Goal: Transaction & Acquisition: Purchase product/service

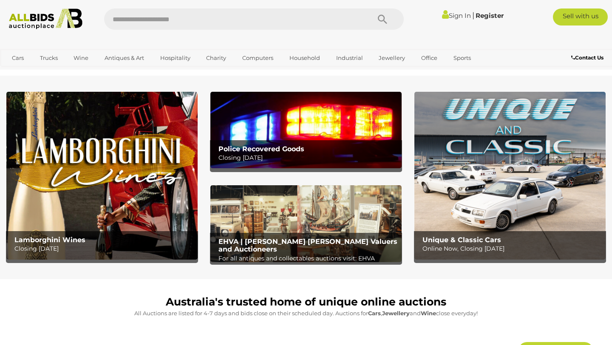
click at [445, 18] on link "Sign In" at bounding box center [456, 15] width 29 height 8
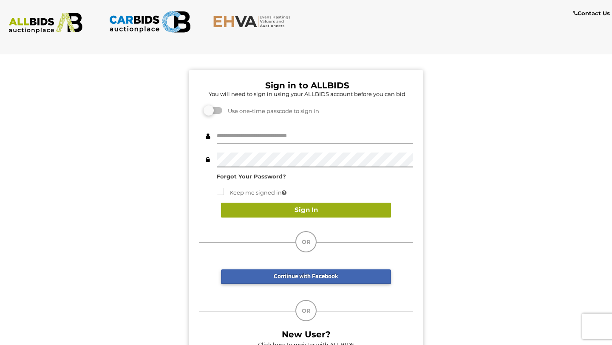
type input "**********"
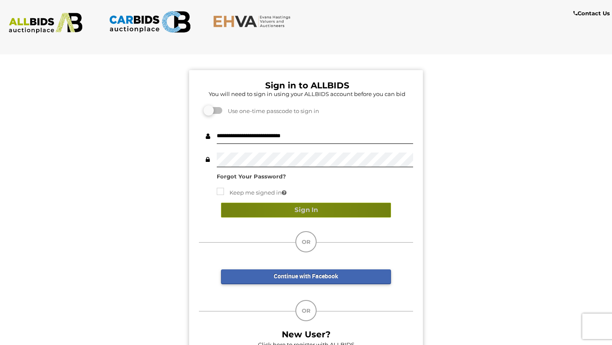
click at [298, 213] on button "Sign In" at bounding box center [306, 210] width 170 height 15
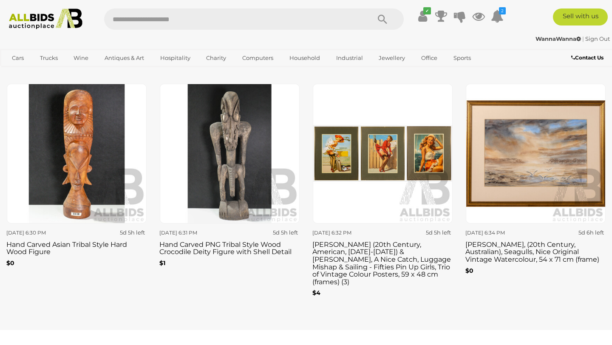
scroll to position [1091, 0]
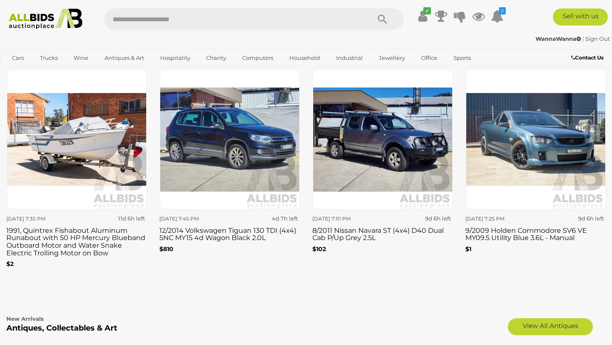
click at [231, 25] on input "text" at bounding box center [233, 19] width 258 height 21
type input "****"
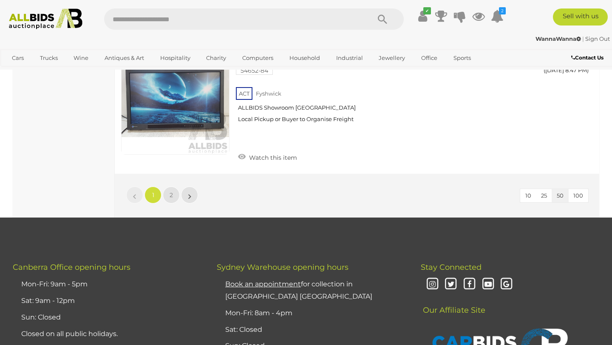
scroll to position [6447, 0]
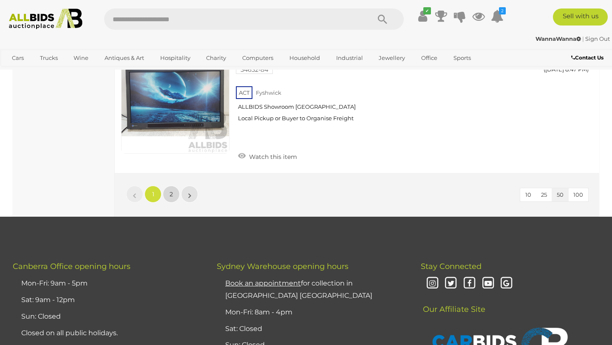
click at [172, 190] on span "2" at bounding box center [171, 194] width 3 height 8
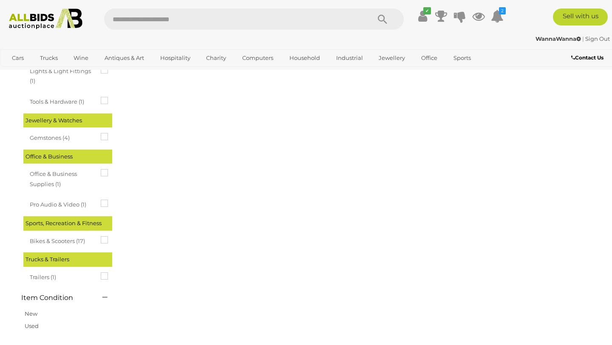
scroll to position [0, 0]
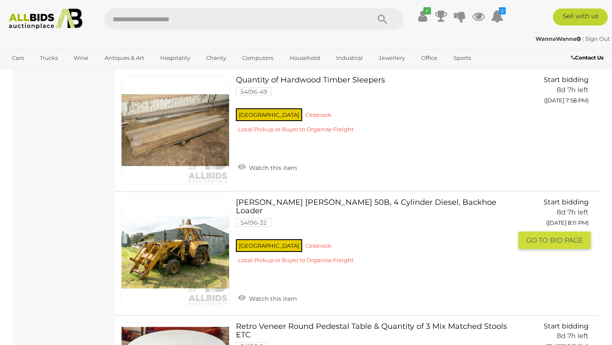
scroll to position [1213, 0]
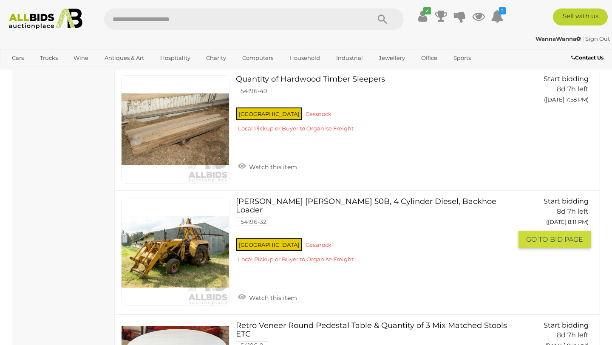
click at [276, 237] on div "NSW Cessnock Local Pickup or Buyer to Organise Freight" at bounding box center [374, 253] width 276 height 33
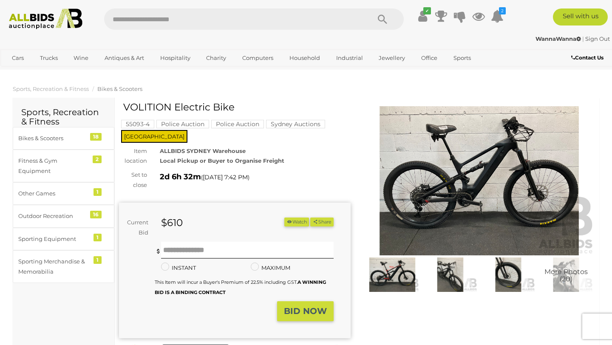
click at [502, 160] on img at bounding box center [479, 180] width 232 height 149
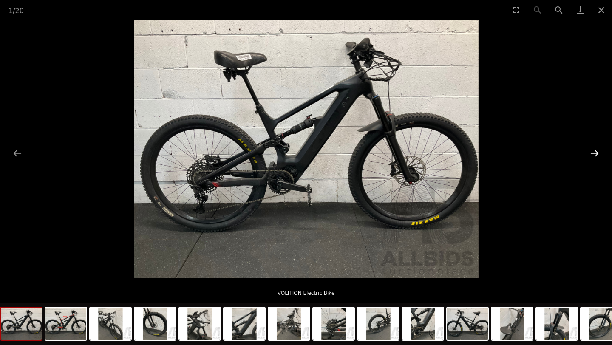
click at [593, 151] on button "Next slide" at bounding box center [595, 153] width 18 height 17
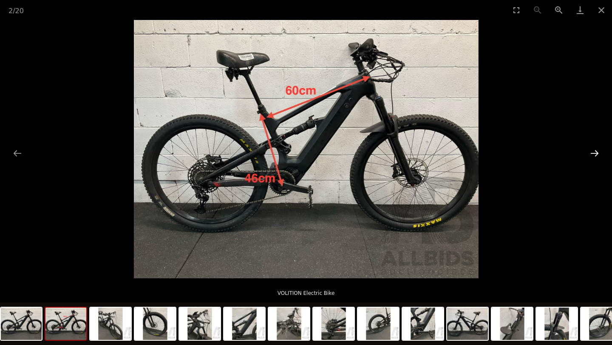
click at [593, 151] on button "Next slide" at bounding box center [595, 153] width 18 height 17
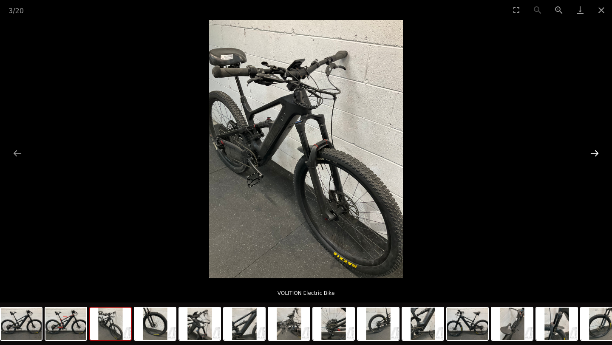
click at [593, 151] on button "Next slide" at bounding box center [595, 153] width 18 height 17
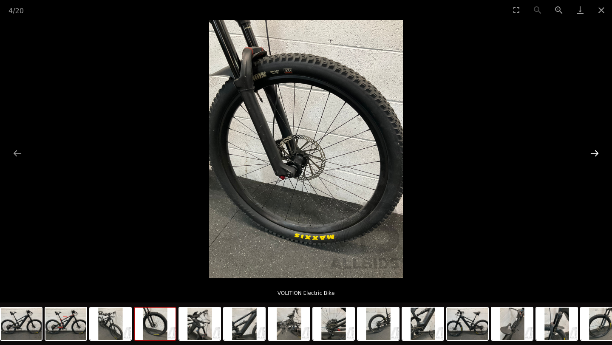
click at [593, 151] on button "Next slide" at bounding box center [595, 153] width 18 height 17
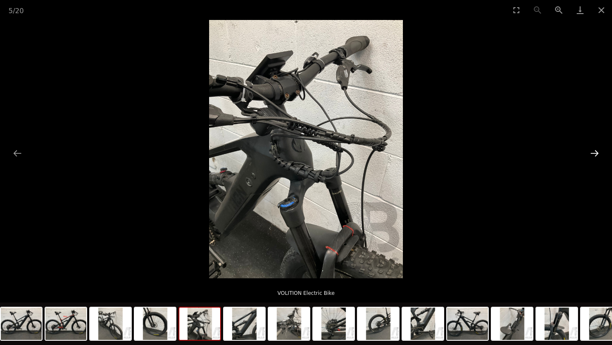
click at [593, 151] on button "Next slide" at bounding box center [595, 153] width 18 height 17
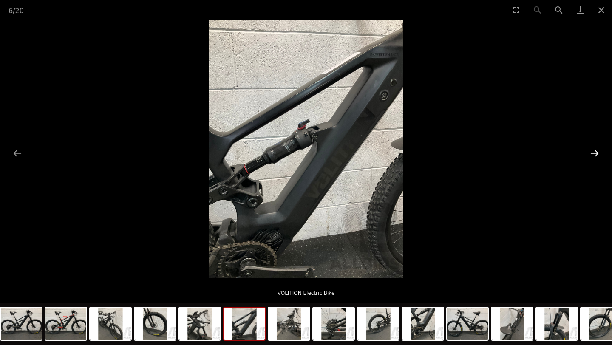
click at [593, 151] on button "Next slide" at bounding box center [595, 153] width 18 height 17
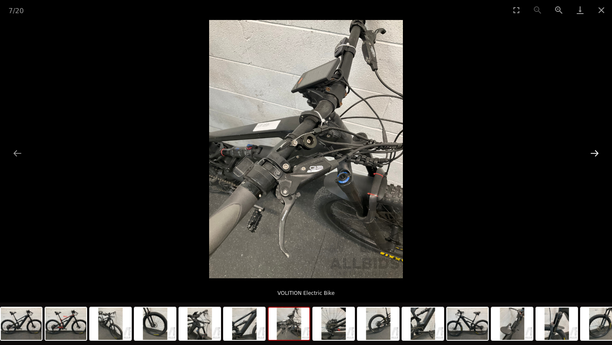
click at [593, 151] on button "Next slide" at bounding box center [595, 153] width 18 height 17
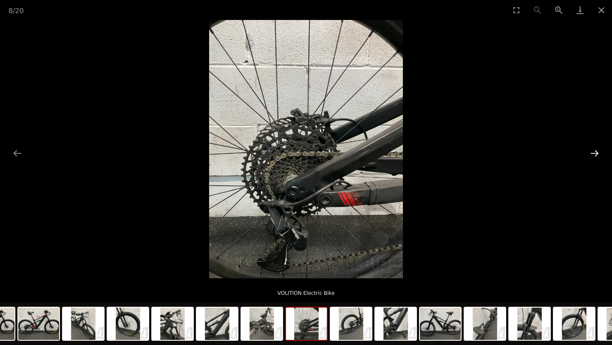
click at [593, 151] on button "Next slide" at bounding box center [595, 153] width 18 height 17
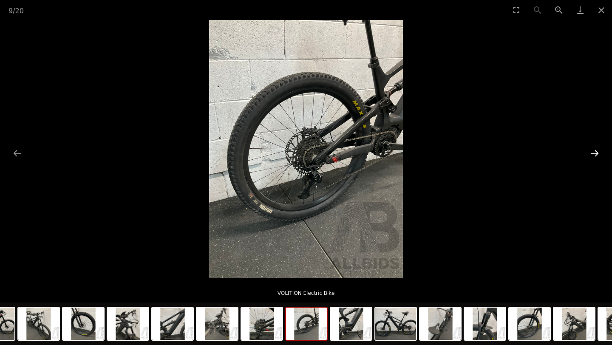
click at [593, 151] on button "Next slide" at bounding box center [595, 153] width 18 height 17
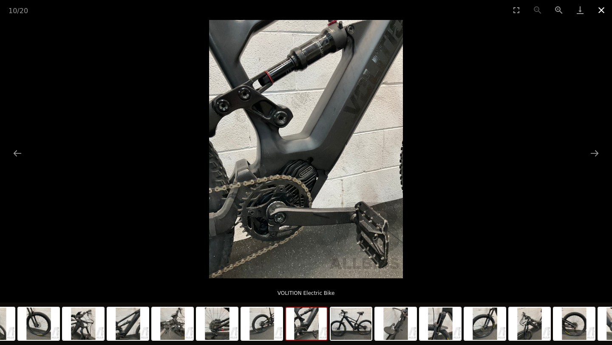
click at [602, 11] on button "Close gallery" at bounding box center [601, 10] width 21 height 20
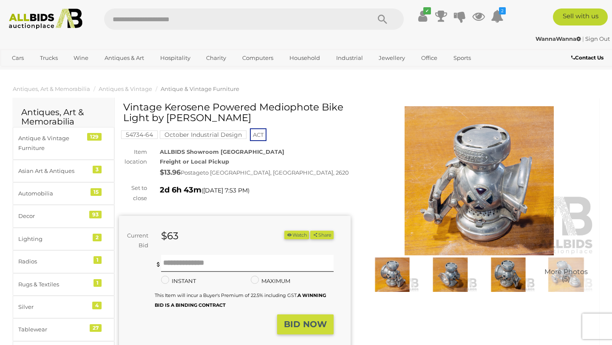
click at [461, 170] on img at bounding box center [479, 180] width 232 height 149
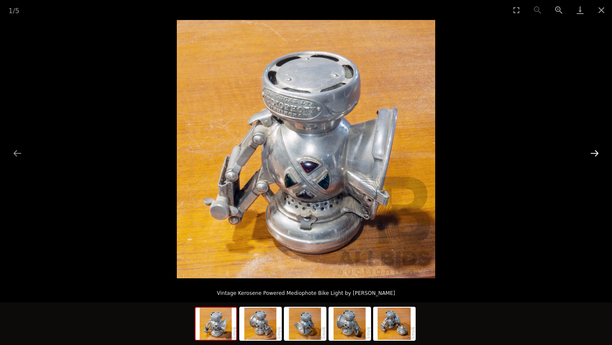
click at [598, 155] on button "Next slide" at bounding box center [595, 153] width 18 height 17
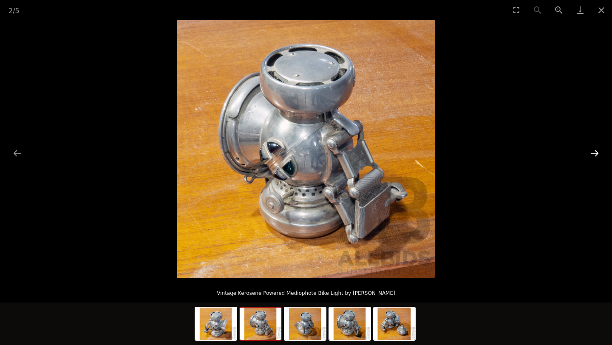
click at [592, 155] on button "Next slide" at bounding box center [595, 153] width 18 height 17
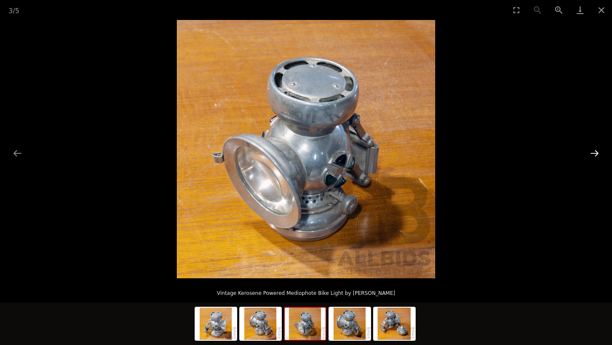
click at [592, 155] on button "Next slide" at bounding box center [595, 153] width 18 height 17
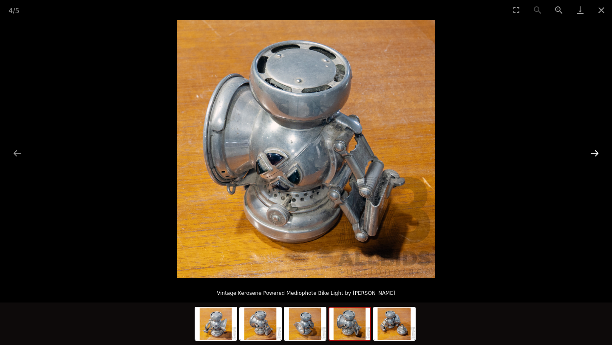
click at [592, 155] on button "Next slide" at bounding box center [595, 153] width 18 height 17
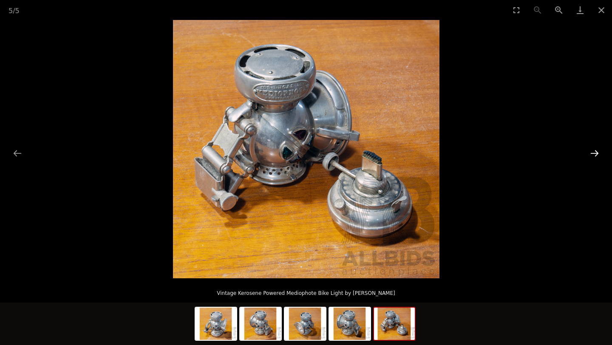
click at [592, 155] on button "Next slide" at bounding box center [595, 153] width 18 height 17
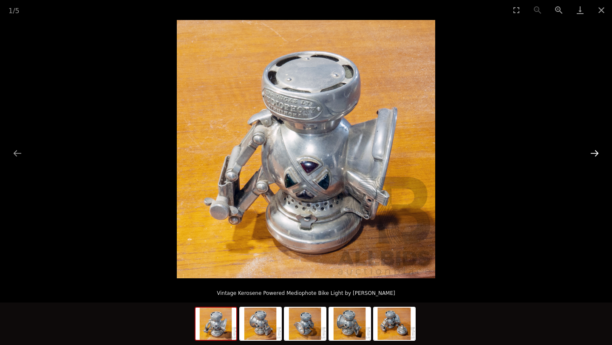
click at [592, 155] on button "Next slide" at bounding box center [595, 153] width 18 height 17
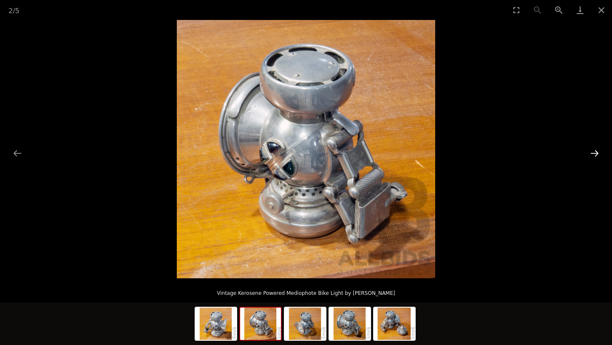
click at [592, 155] on button "Next slide" at bounding box center [595, 153] width 18 height 17
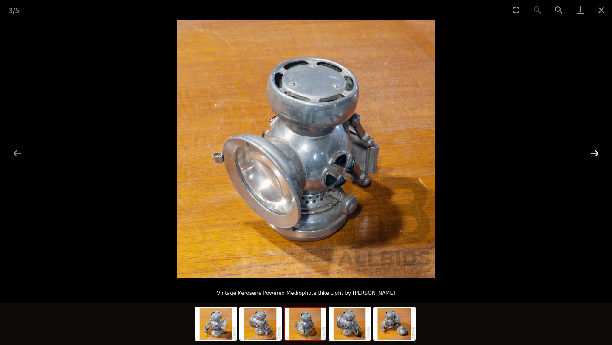
click at [592, 155] on button "Next slide" at bounding box center [595, 153] width 18 height 17
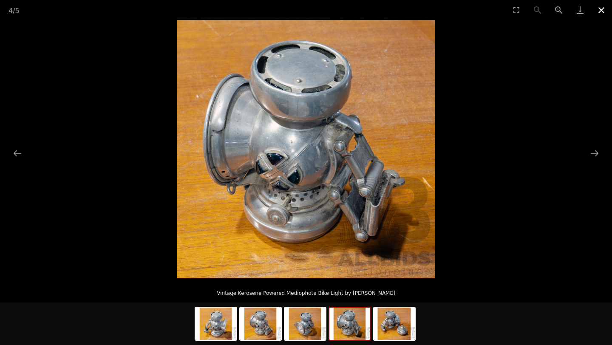
click at [603, 11] on button "Close gallery" at bounding box center [601, 10] width 21 height 20
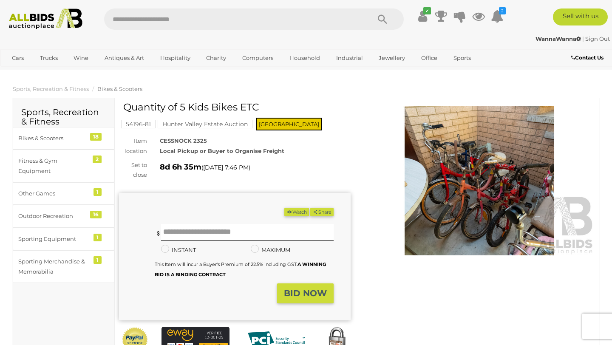
click at [448, 178] on img at bounding box center [479, 180] width 232 height 149
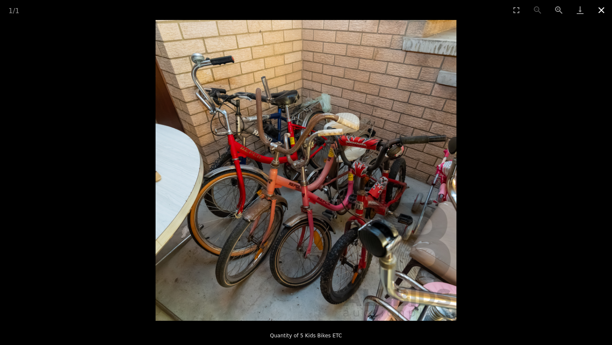
click at [600, 12] on button "Close gallery" at bounding box center [601, 10] width 21 height 20
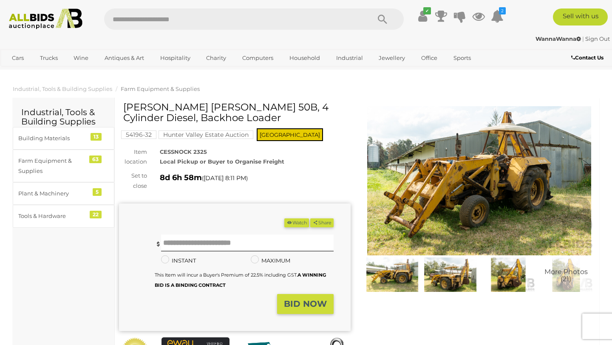
click at [507, 178] on img at bounding box center [479, 180] width 232 height 149
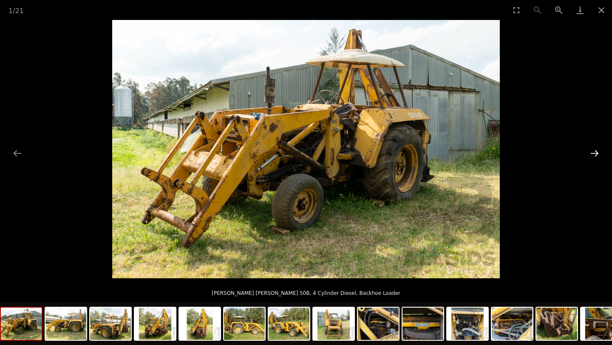
click at [600, 154] on button "Next slide" at bounding box center [595, 153] width 18 height 17
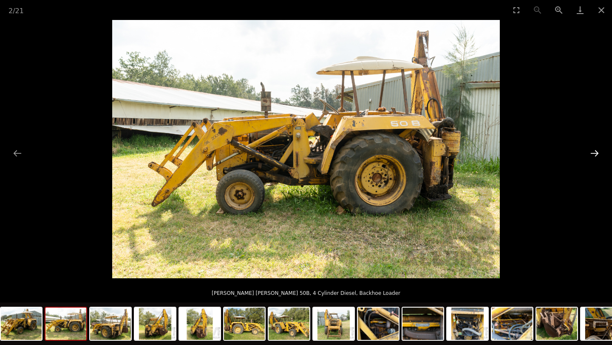
click at [600, 154] on button "Next slide" at bounding box center [595, 153] width 18 height 17
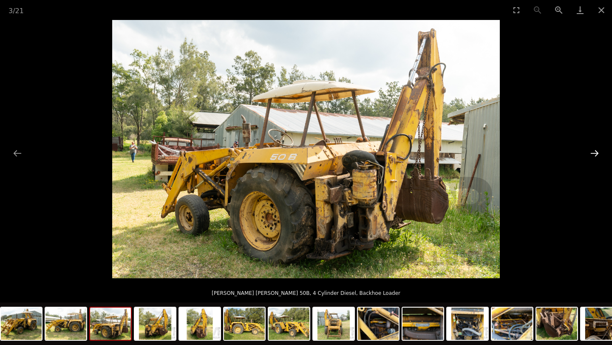
click at [600, 154] on button "Next slide" at bounding box center [595, 153] width 18 height 17
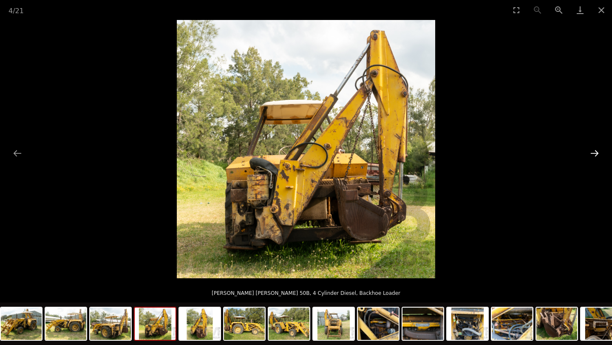
click at [600, 154] on button "Next slide" at bounding box center [595, 153] width 18 height 17
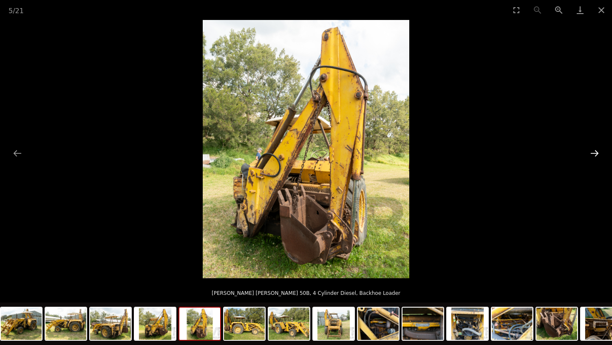
click at [600, 154] on button "Next slide" at bounding box center [595, 153] width 18 height 17
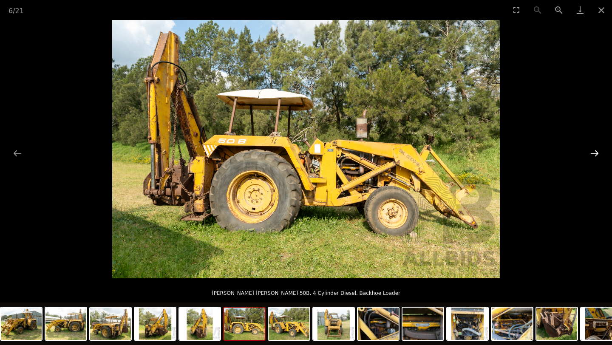
click at [600, 154] on button "Next slide" at bounding box center [595, 153] width 18 height 17
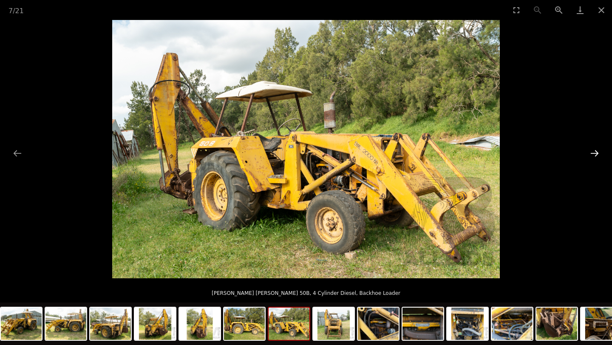
click at [600, 154] on button "Next slide" at bounding box center [595, 153] width 18 height 17
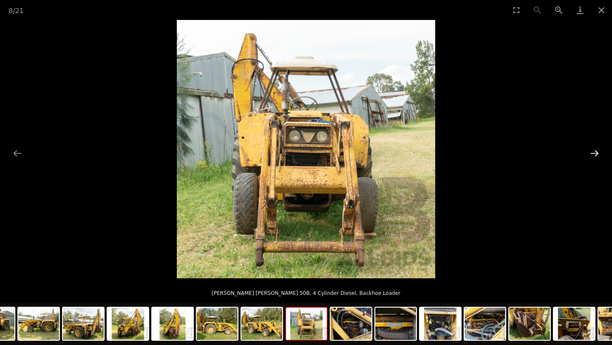
click at [600, 154] on button "Next slide" at bounding box center [595, 153] width 18 height 17
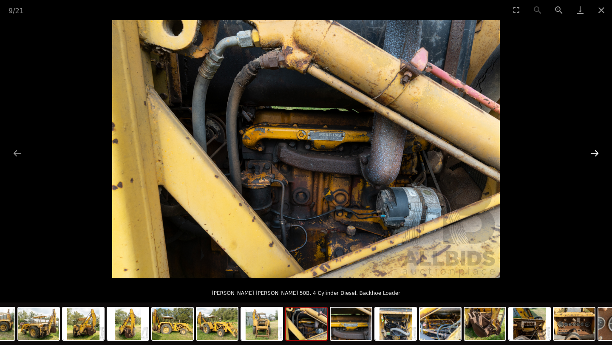
click at [600, 154] on button "Next slide" at bounding box center [595, 153] width 18 height 17
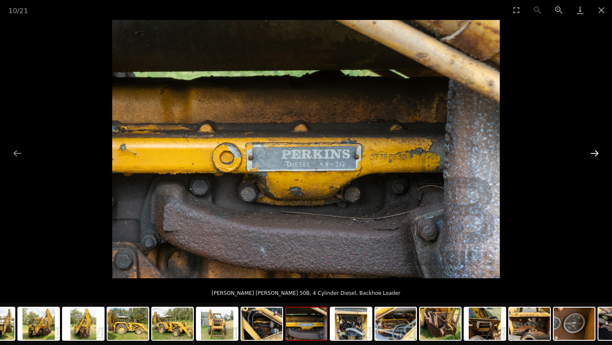
click at [600, 154] on button "Next slide" at bounding box center [595, 153] width 18 height 17
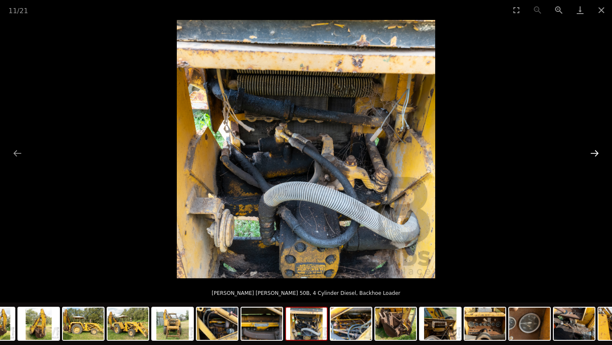
click at [600, 154] on button "Next slide" at bounding box center [595, 153] width 18 height 17
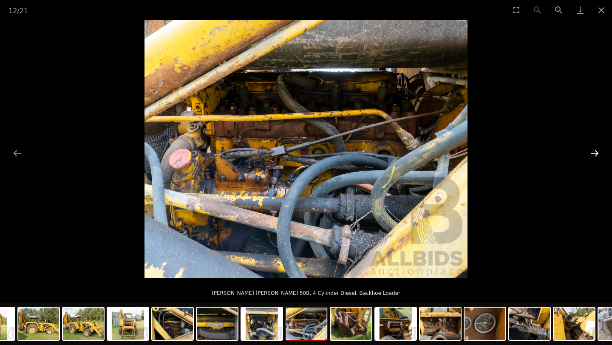
click at [600, 154] on button "Next slide" at bounding box center [595, 153] width 18 height 17
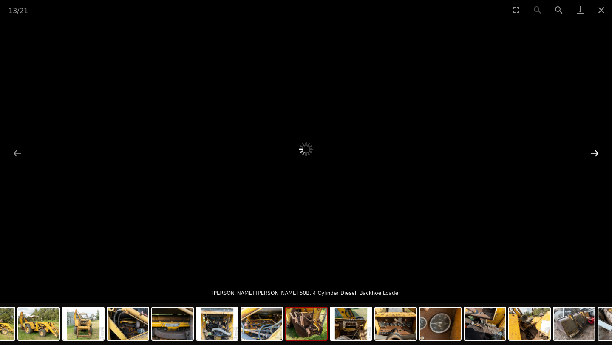
click at [600, 154] on button "Next slide" at bounding box center [595, 153] width 18 height 17
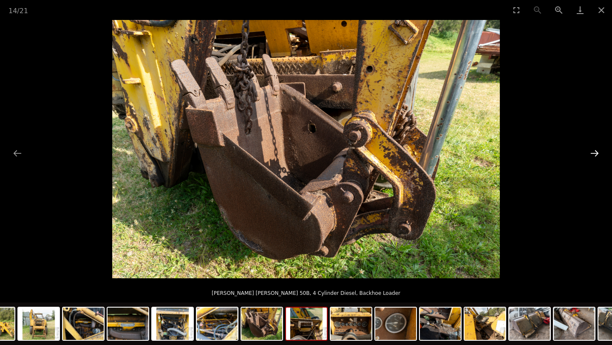
click at [600, 154] on button "Next slide" at bounding box center [595, 153] width 18 height 17
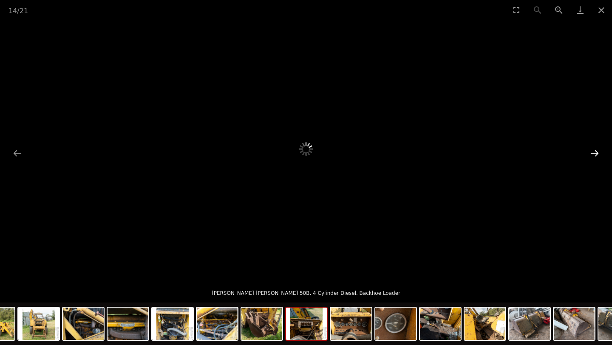
click at [600, 154] on button "Next slide" at bounding box center [595, 153] width 18 height 17
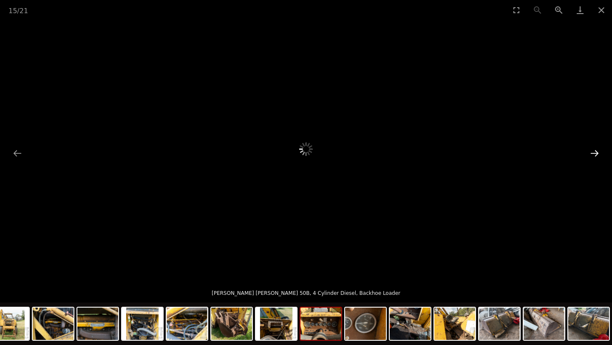
click at [600, 154] on button "Next slide" at bounding box center [595, 153] width 18 height 17
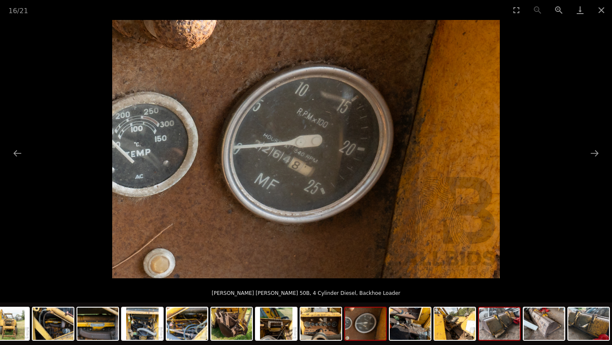
click at [501, 332] on img at bounding box center [499, 324] width 41 height 32
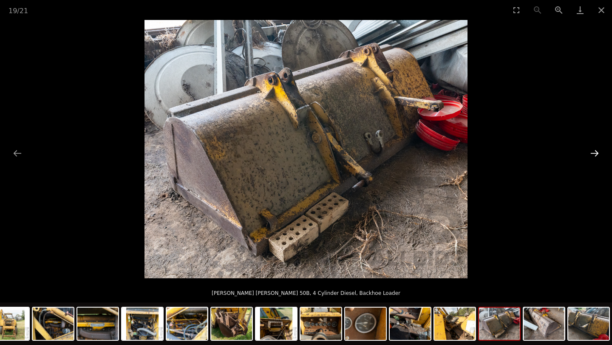
click at [594, 150] on button "Next slide" at bounding box center [595, 153] width 18 height 17
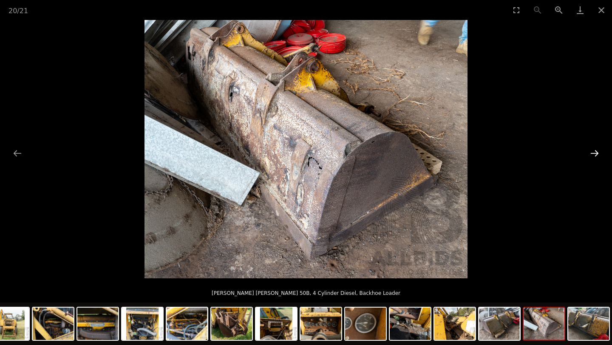
click at [594, 150] on button "Next slide" at bounding box center [595, 153] width 18 height 17
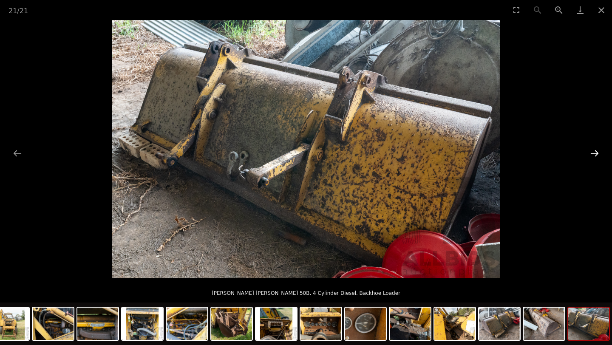
click at [594, 150] on button "Next slide" at bounding box center [595, 153] width 18 height 17
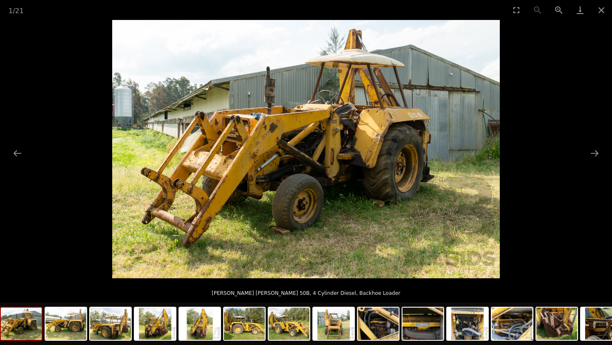
click at [591, 169] on picture at bounding box center [306, 149] width 612 height 258
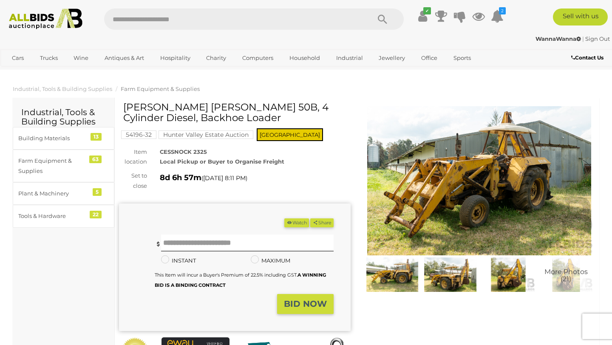
click at [591, 157] on button "Next slide" at bounding box center [595, 153] width 18 height 17
click at [193, 138] on mark "Hunter Valley Estate Auction" at bounding box center [206, 134] width 95 height 9
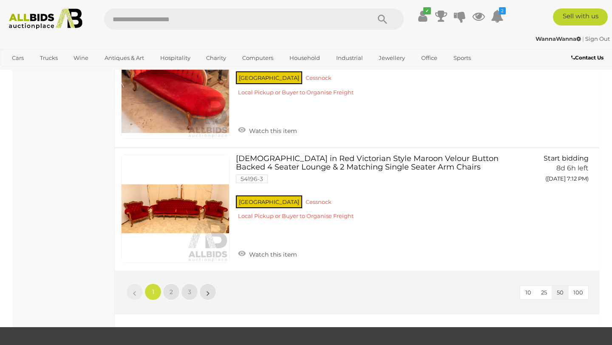
scroll to position [6031, 0]
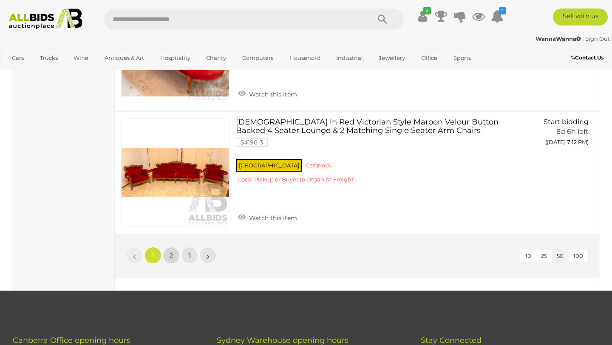
click at [176, 255] on link "2" at bounding box center [171, 255] width 17 height 17
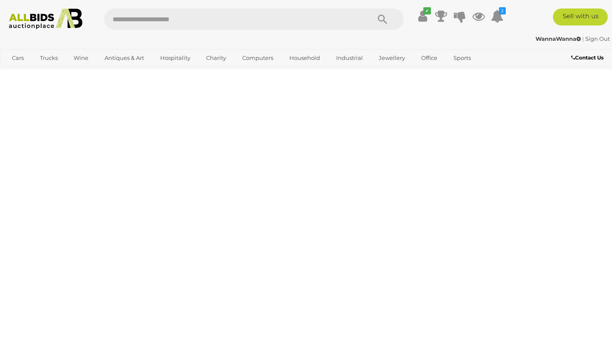
scroll to position [43, 0]
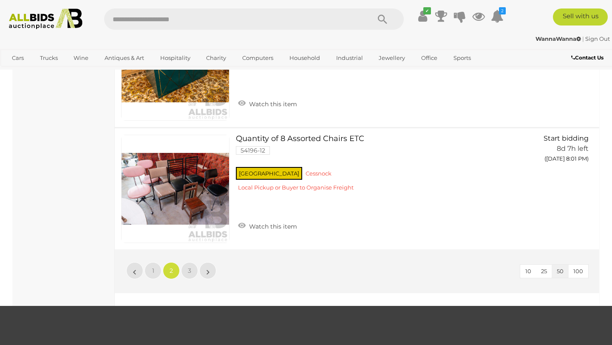
scroll to position [6028, 0]
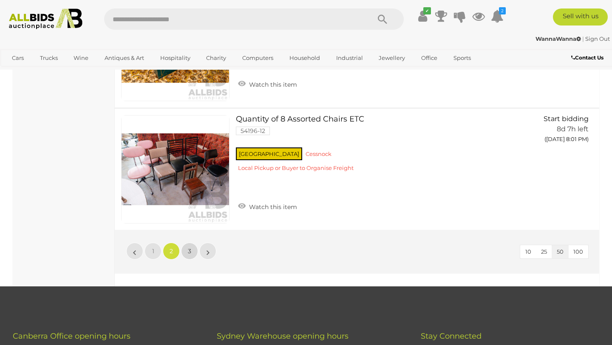
click at [188, 252] on span "3" at bounding box center [189, 251] width 3 height 8
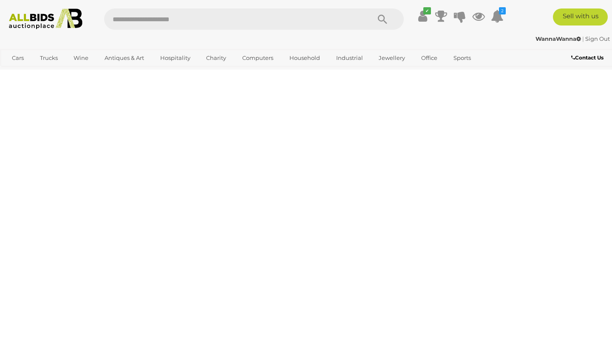
scroll to position [43, 0]
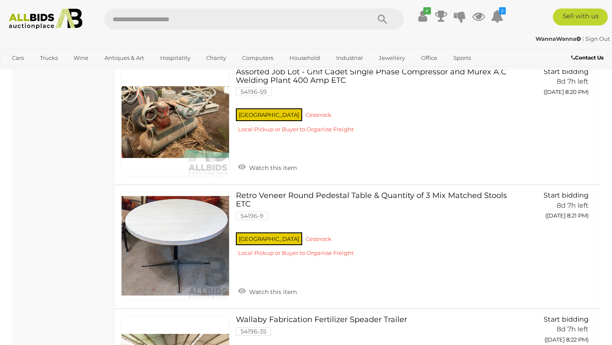
scroll to position [2469, 0]
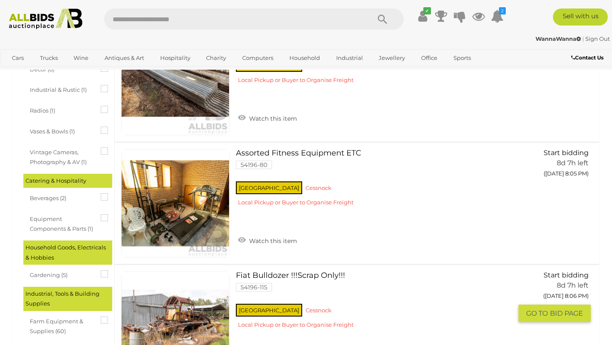
scroll to position [0, 0]
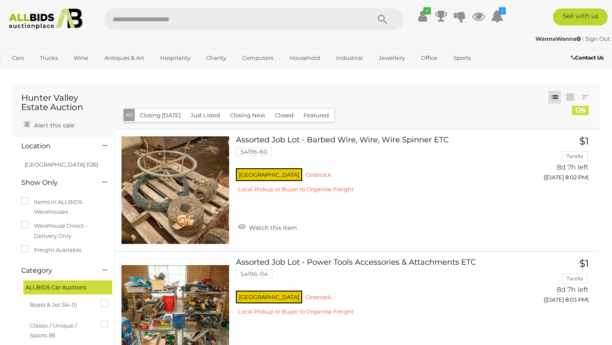
click at [48, 97] on h1 "Hunter Valley Estate Auction" at bounding box center [63, 102] width 85 height 19
click at [67, 26] on img at bounding box center [46, 19] width 82 height 21
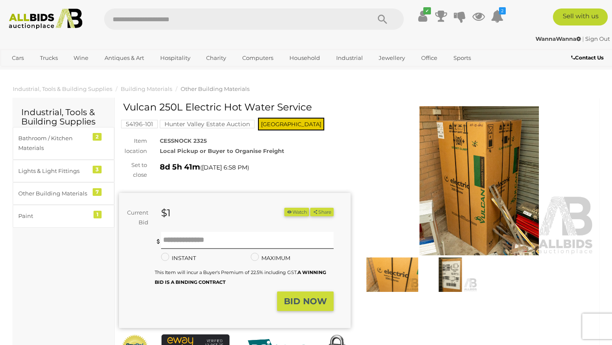
click at [479, 175] on img at bounding box center [479, 180] width 232 height 149
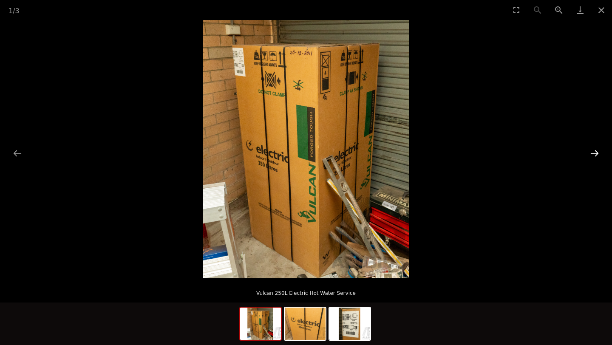
click at [596, 154] on button "Next slide" at bounding box center [595, 153] width 18 height 17
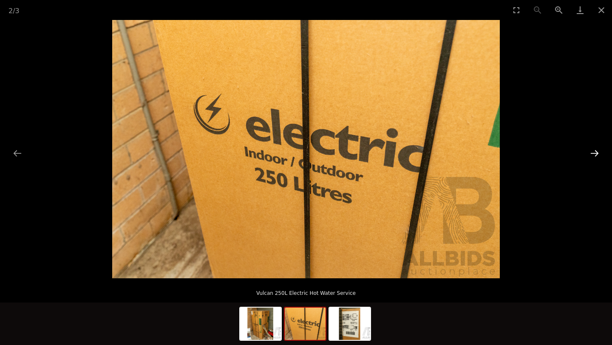
click at [596, 154] on button "Next slide" at bounding box center [595, 153] width 18 height 17
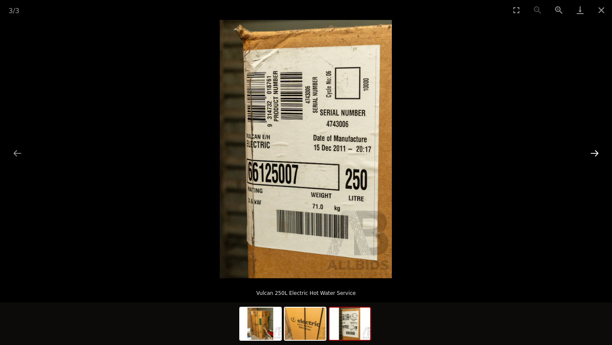
click at [596, 154] on button "Next slide" at bounding box center [595, 153] width 18 height 17
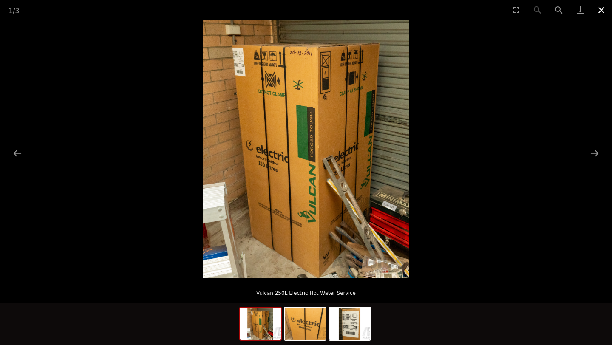
click at [602, 14] on button "Close gallery" at bounding box center [601, 10] width 21 height 20
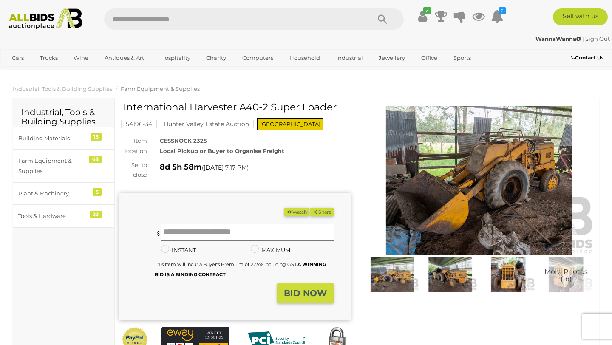
click at [502, 164] on img at bounding box center [479, 180] width 232 height 149
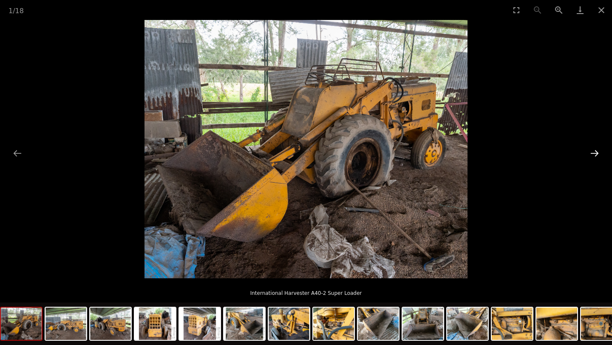
click at [595, 153] on button "Next slide" at bounding box center [595, 153] width 18 height 17
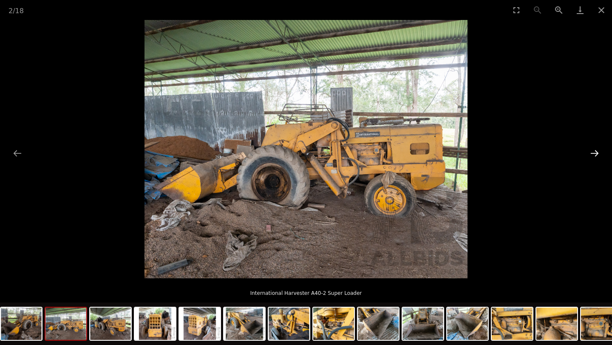
click at [595, 153] on button "Next slide" at bounding box center [595, 153] width 18 height 17
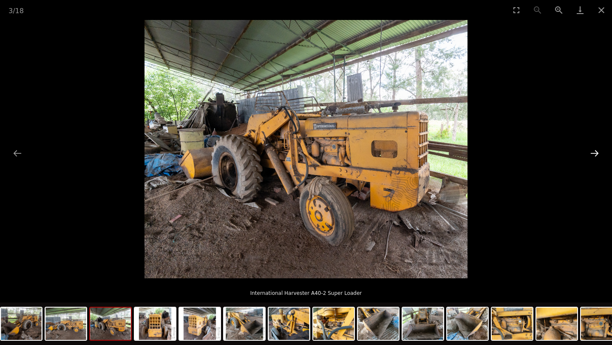
click at [595, 153] on button "Next slide" at bounding box center [595, 153] width 18 height 17
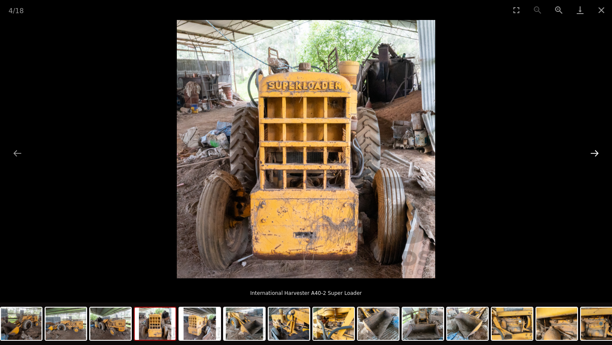
click at [595, 153] on button "Next slide" at bounding box center [595, 153] width 18 height 17
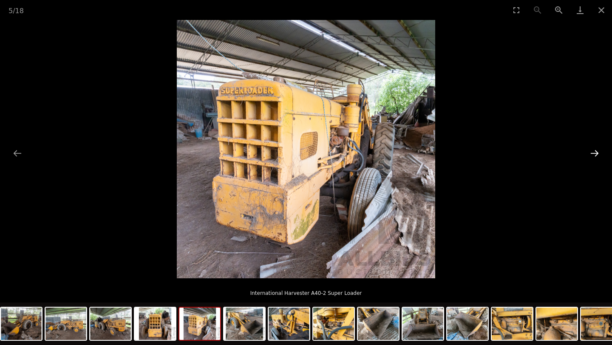
click at [595, 153] on button "Next slide" at bounding box center [595, 153] width 18 height 17
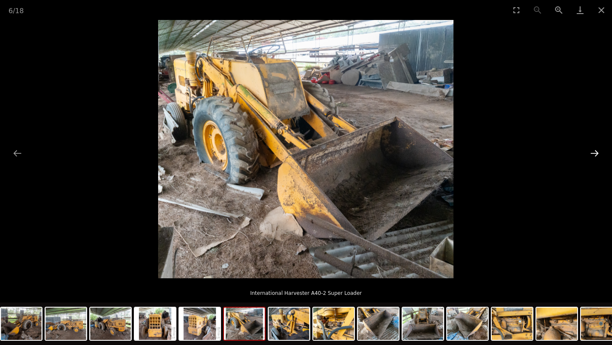
click at [595, 153] on button "Next slide" at bounding box center [595, 153] width 18 height 17
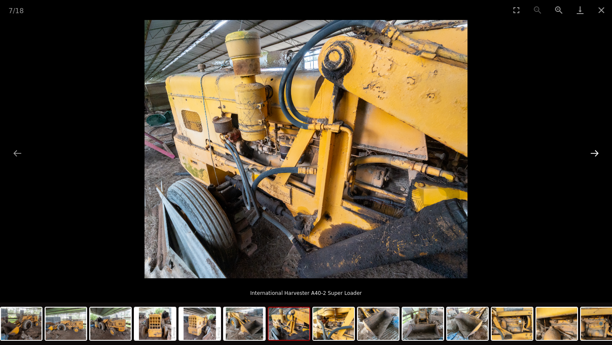
click at [595, 153] on button "Next slide" at bounding box center [595, 153] width 18 height 17
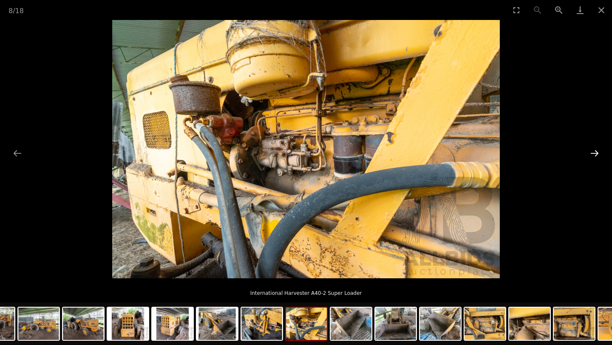
click at [595, 153] on button "Next slide" at bounding box center [595, 153] width 18 height 17
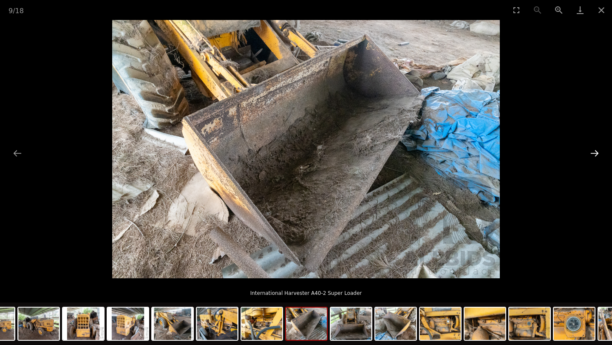
click at [595, 153] on button "Next slide" at bounding box center [595, 153] width 18 height 17
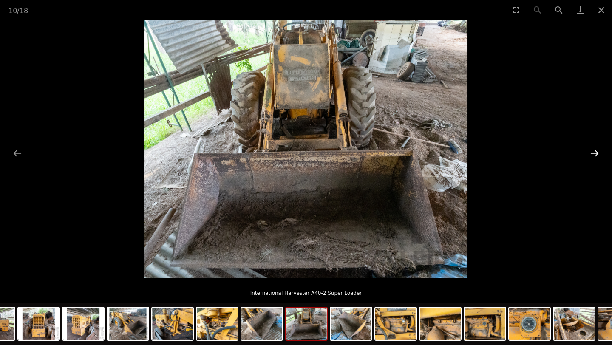
click at [595, 153] on button "Next slide" at bounding box center [595, 153] width 18 height 17
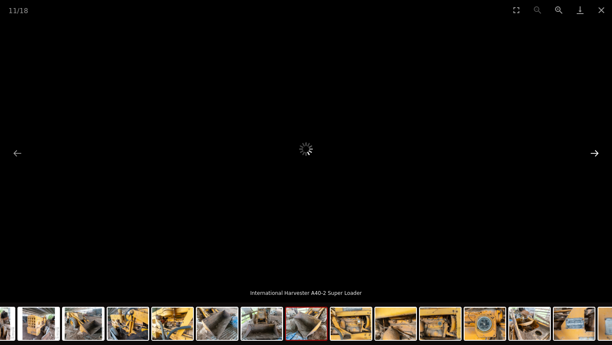
click at [595, 153] on button "Next slide" at bounding box center [595, 153] width 18 height 17
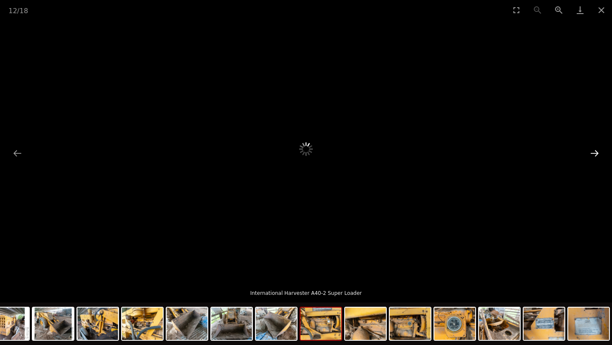
click at [595, 153] on button "Next slide" at bounding box center [595, 153] width 18 height 17
click at [601, 9] on button "Close gallery" at bounding box center [601, 10] width 21 height 20
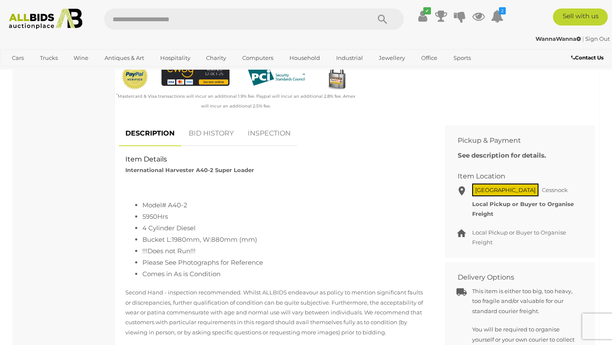
scroll to position [292, 0]
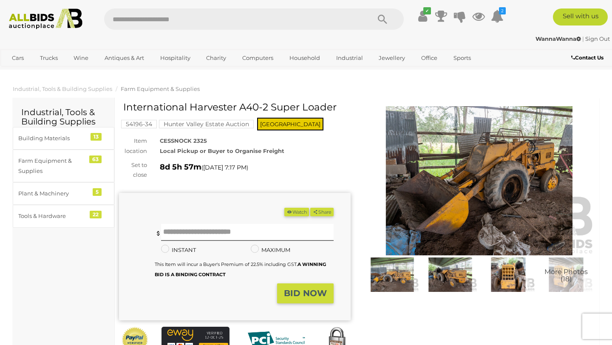
click at [481, 172] on img at bounding box center [479, 180] width 232 height 149
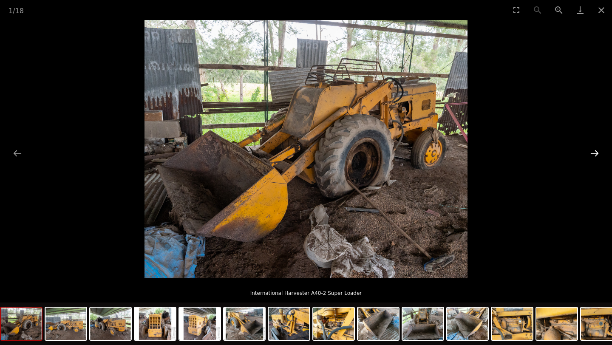
click at [592, 151] on button "Next slide" at bounding box center [595, 153] width 18 height 17
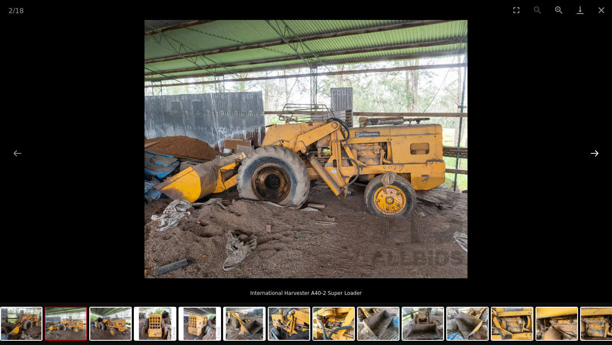
click at [593, 153] on button "Next slide" at bounding box center [595, 153] width 18 height 17
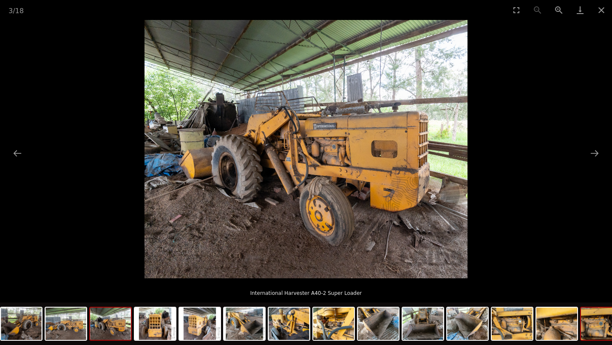
click at [602, 317] on img at bounding box center [601, 324] width 41 height 32
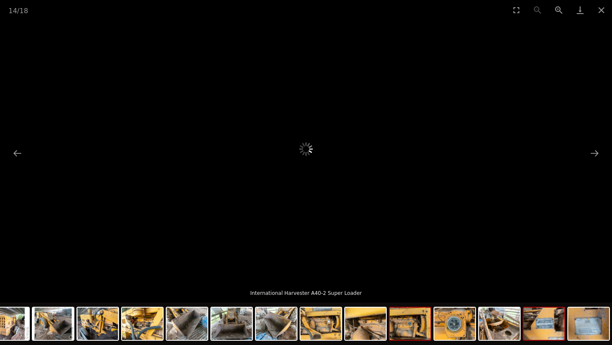
click at [542, 326] on img at bounding box center [544, 324] width 41 height 32
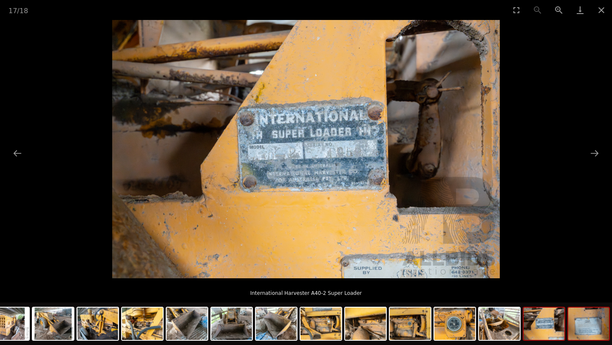
click at [584, 325] on img at bounding box center [588, 324] width 41 height 32
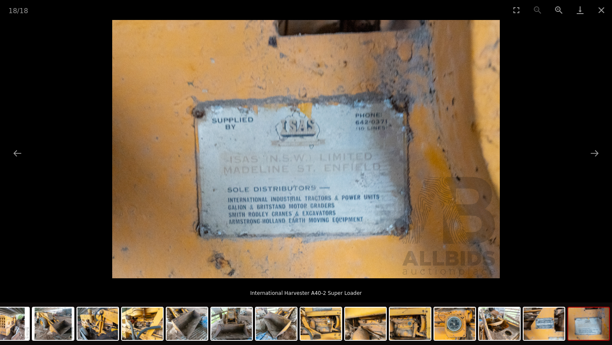
click at [599, 143] on picture at bounding box center [306, 149] width 612 height 258
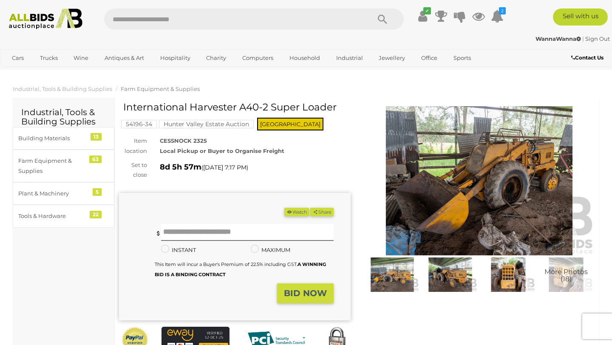
click at [530, 162] on img at bounding box center [479, 180] width 232 height 149
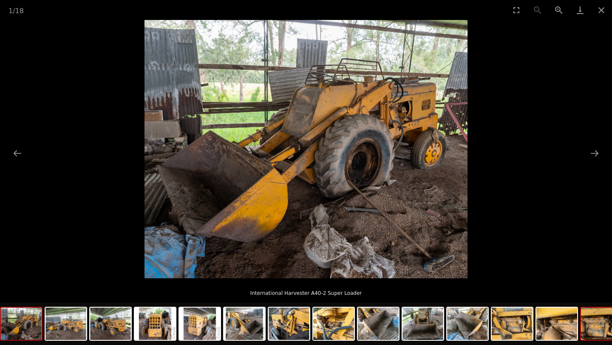
click at [612, 323] on img at bounding box center [601, 324] width 41 height 32
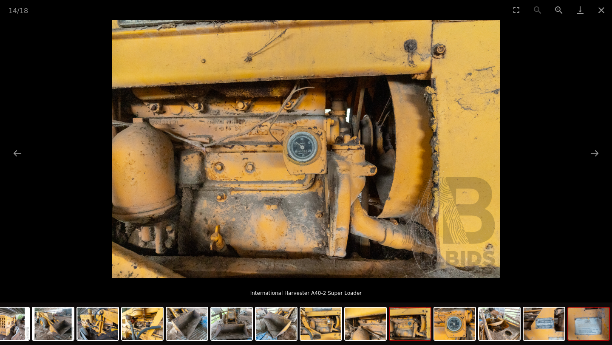
click at [598, 327] on img at bounding box center [588, 324] width 41 height 32
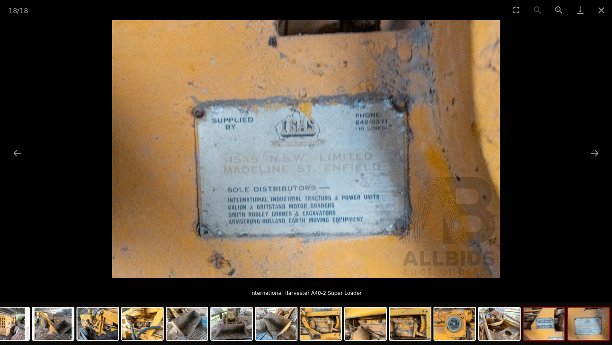
click at [549, 328] on img at bounding box center [544, 324] width 41 height 32
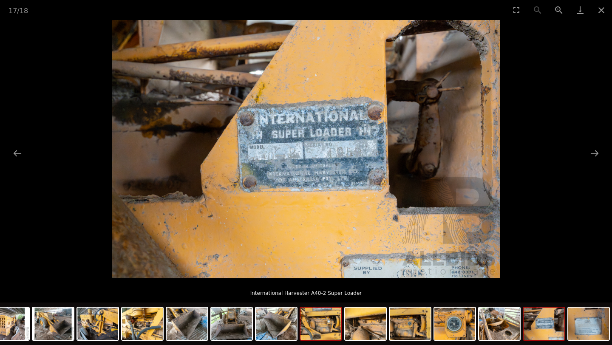
click at [324, 318] on img at bounding box center [320, 324] width 41 height 32
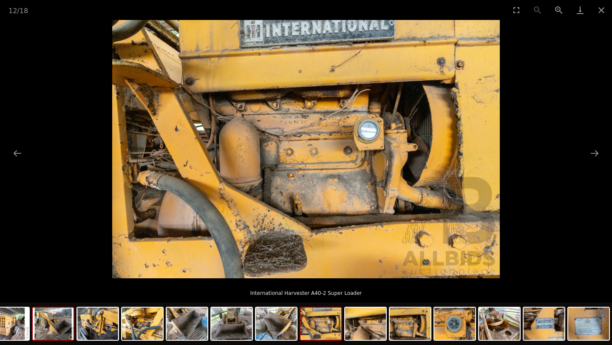
click at [49, 326] on img at bounding box center [53, 324] width 41 height 32
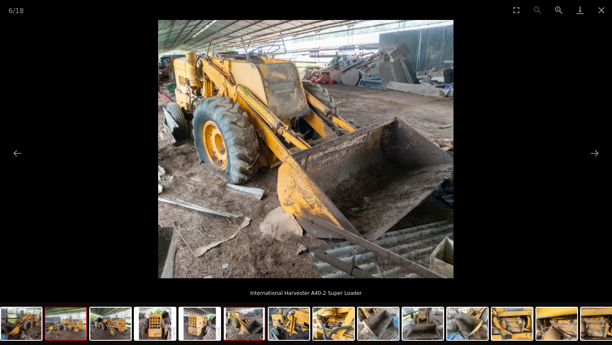
click at [69, 329] on img at bounding box center [65, 324] width 41 height 32
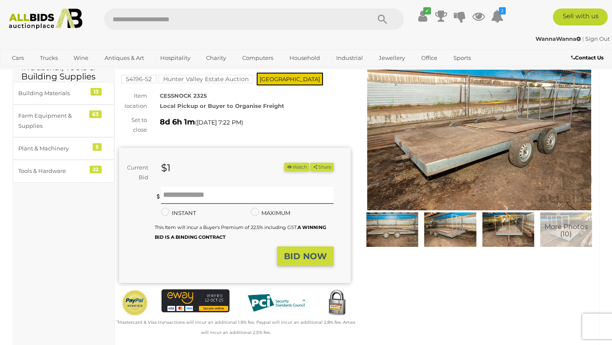
scroll to position [23, 0]
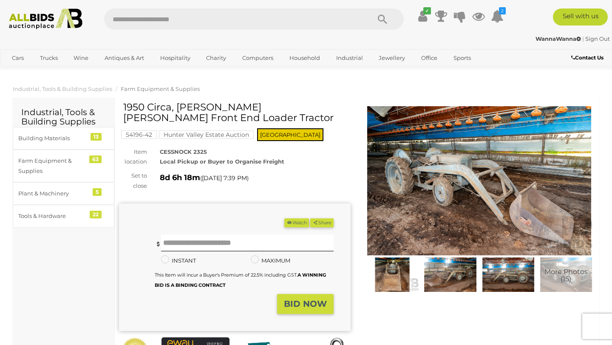
click at [434, 181] on img at bounding box center [479, 180] width 232 height 149
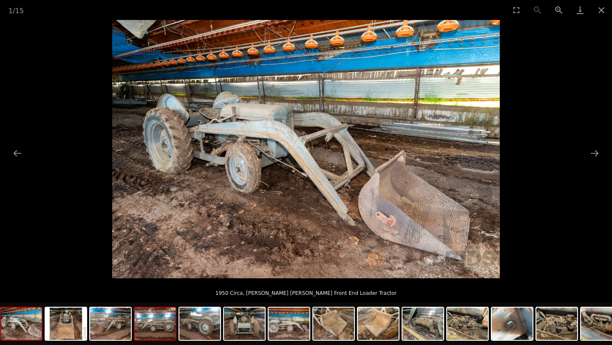
click at [152, 333] on img at bounding box center [155, 324] width 41 height 32
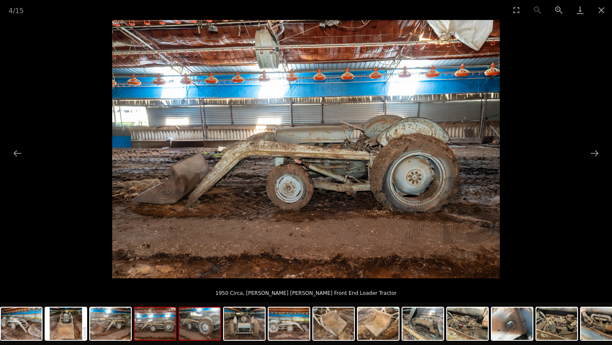
click at [207, 333] on img at bounding box center [199, 324] width 41 height 32
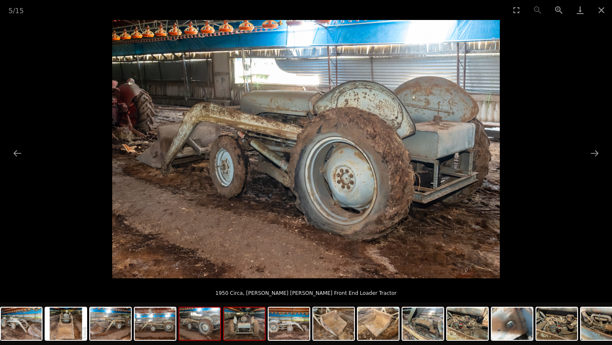
click at [245, 329] on img at bounding box center [244, 324] width 41 height 32
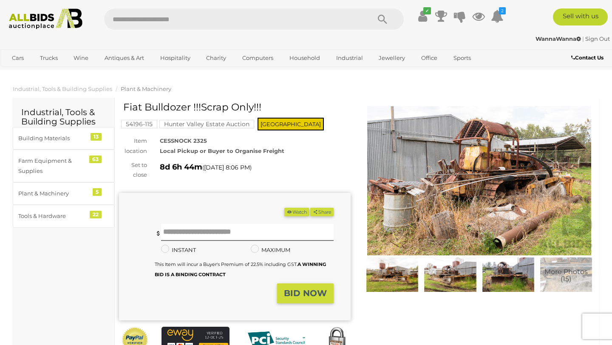
click at [470, 178] on img at bounding box center [479, 180] width 232 height 149
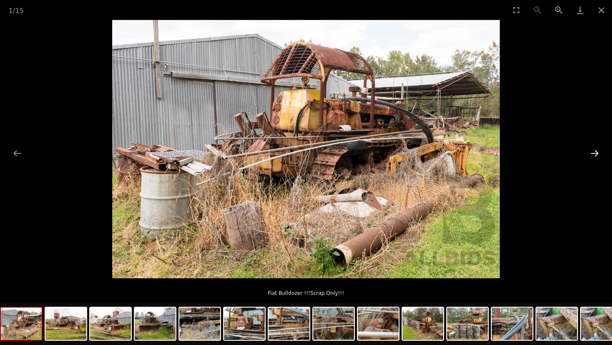
click at [591, 156] on button "Next slide" at bounding box center [595, 153] width 18 height 17
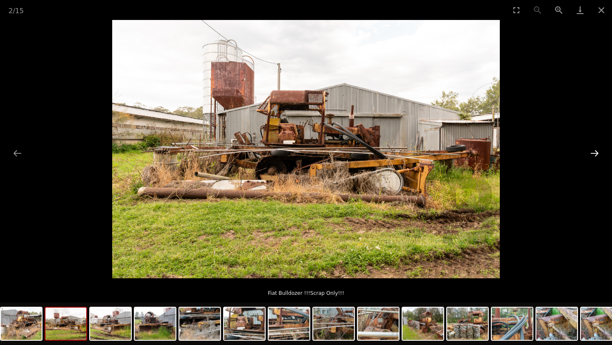
click at [591, 156] on button "Next slide" at bounding box center [595, 153] width 18 height 17
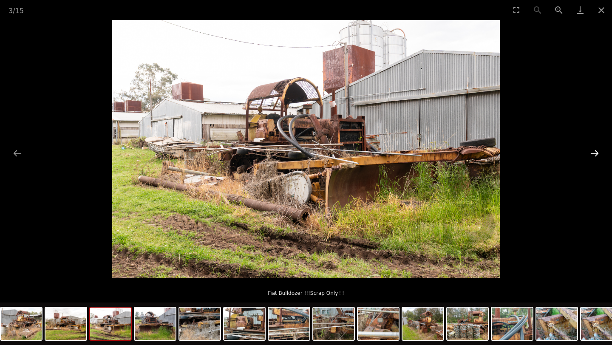
click at [591, 156] on button "Next slide" at bounding box center [595, 153] width 18 height 17
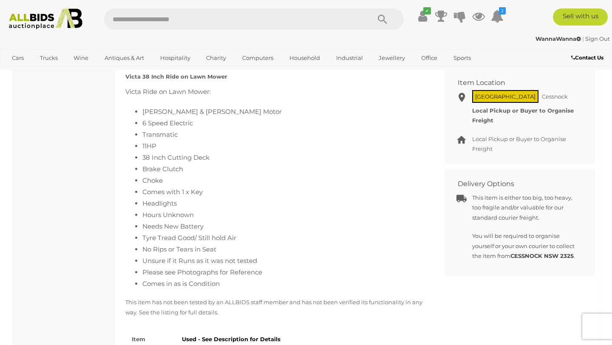
scroll to position [588, 0]
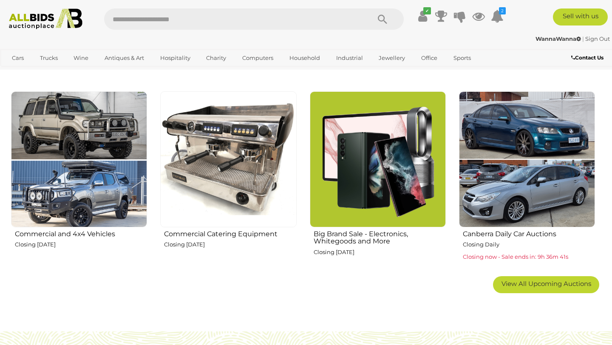
scroll to position [573, 0]
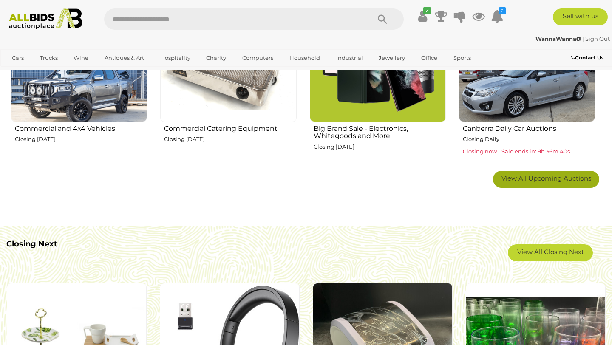
click at [557, 174] on link "View All Upcoming Auctions" at bounding box center [546, 179] width 106 height 17
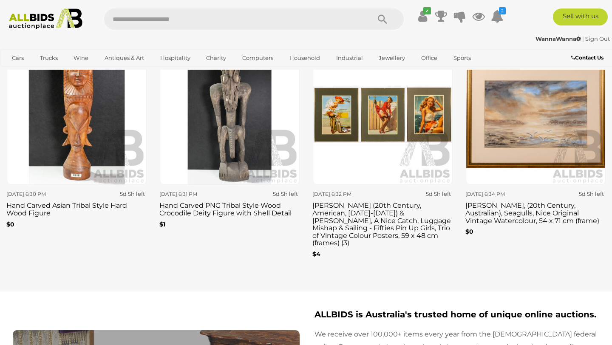
scroll to position [2343, 0]
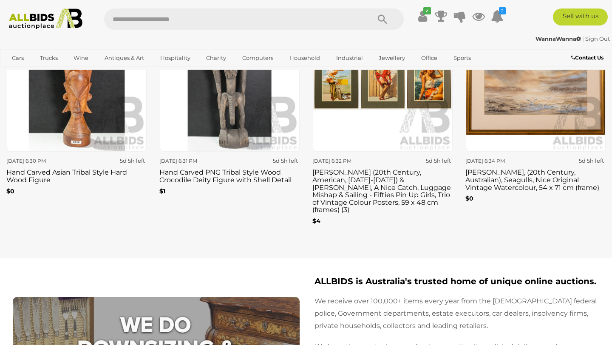
click at [151, 14] on input "text" at bounding box center [233, 19] width 258 height 21
type input "******"
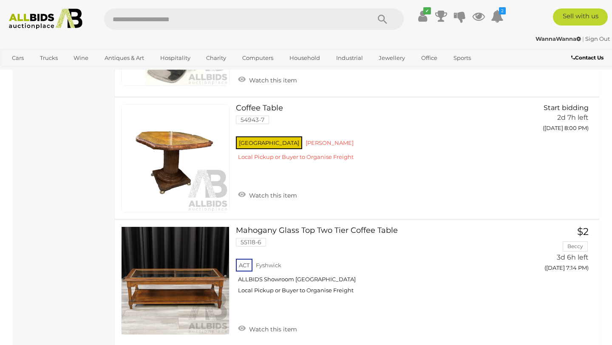
scroll to position [1179, 0]
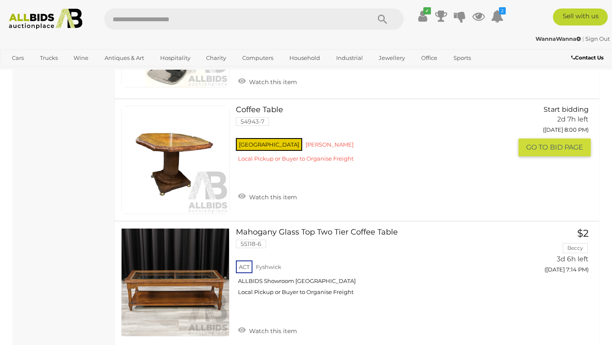
click at [268, 142] on div "NSW Kurnell Local Pickup or Buyer to Organise Freight" at bounding box center [374, 152] width 276 height 33
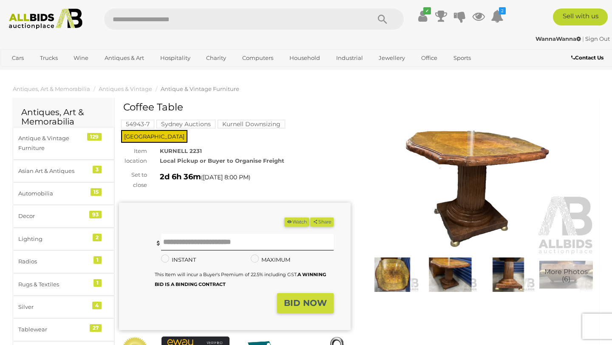
click at [255, 121] on mark "Kurnell Downsizing" at bounding box center [252, 124] width 68 height 9
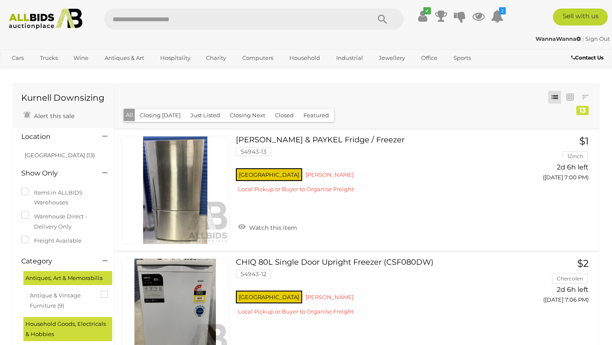
scroll to position [1309, 0]
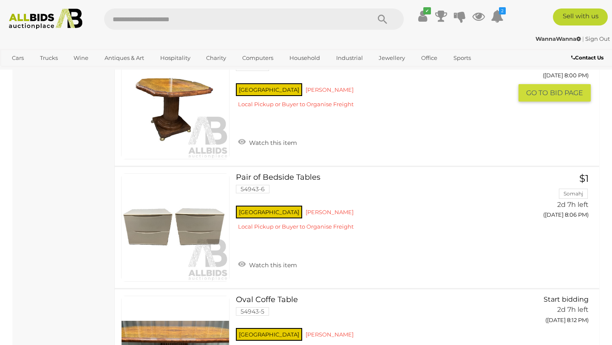
click at [169, 97] on link at bounding box center [175, 105] width 108 height 108
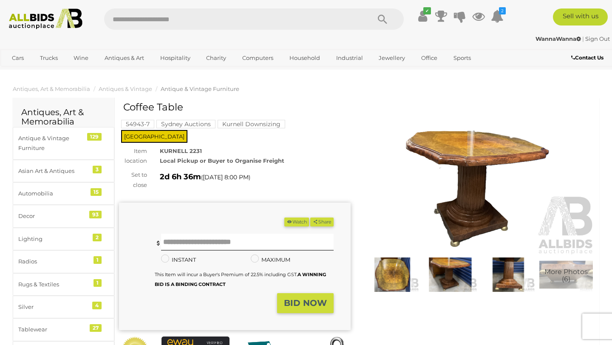
click at [476, 147] on img at bounding box center [479, 180] width 232 height 149
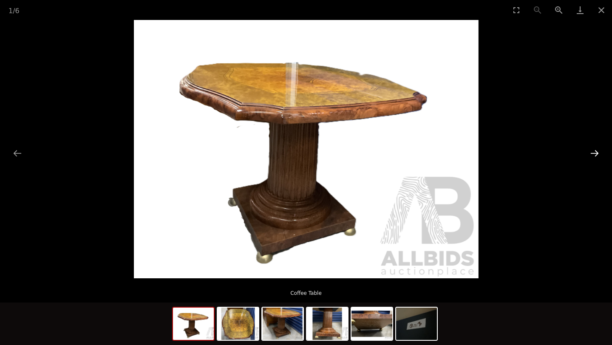
click at [592, 151] on button "Next slide" at bounding box center [595, 153] width 18 height 17
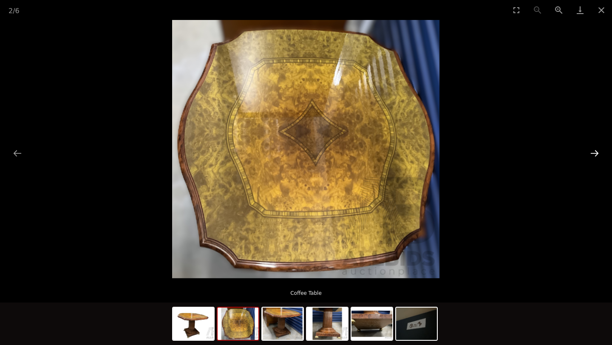
click at [592, 151] on button "Next slide" at bounding box center [595, 153] width 18 height 17
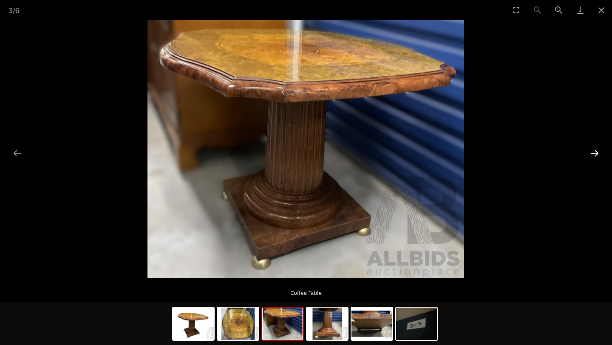
click at [592, 151] on button "Next slide" at bounding box center [595, 153] width 18 height 17
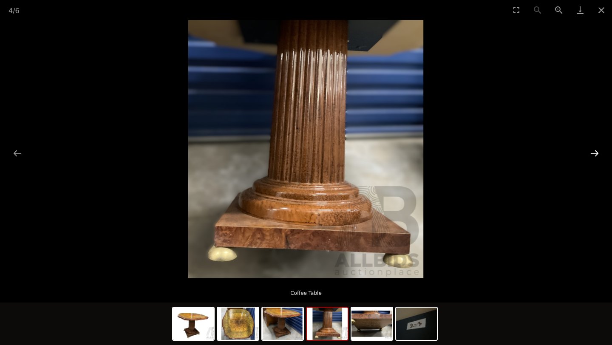
click at [592, 151] on button "Next slide" at bounding box center [595, 153] width 18 height 17
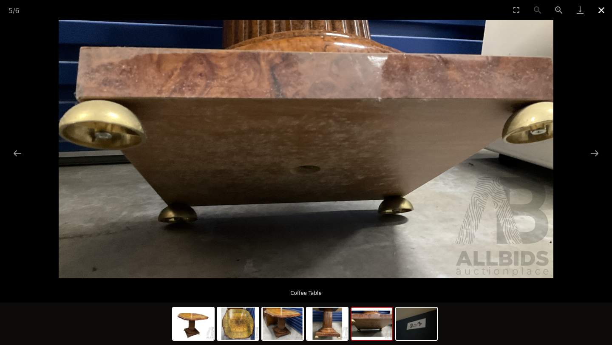
click at [607, 9] on button "Close gallery" at bounding box center [601, 10] width 21 height 20
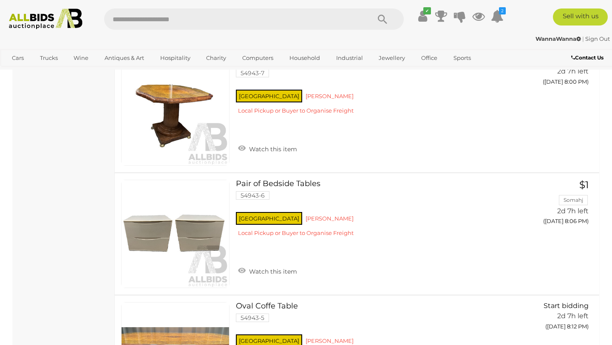
scroll to position [1193, 0]
